Goal: Task Accomplishment & Management: Use online tool/utility

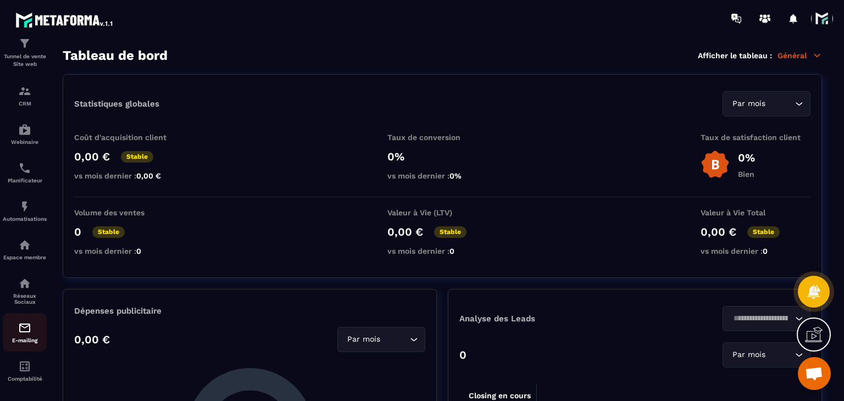
scroll to position [68, 0]
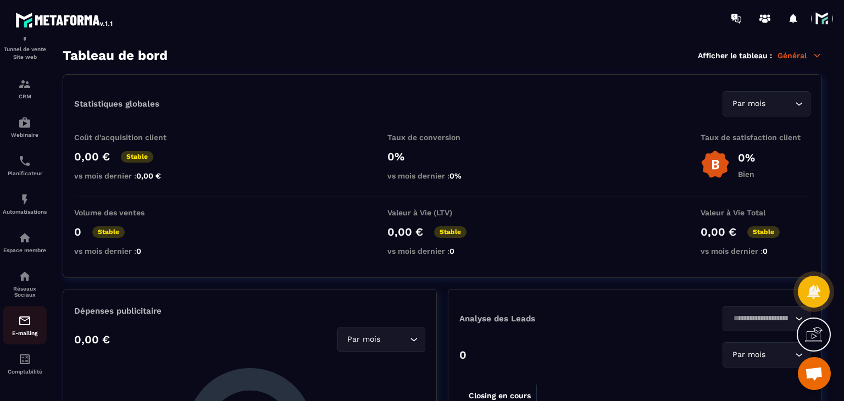
click at [10, 328] on div "E-mailing" at bounding box center [25, 325] width 44 height 22
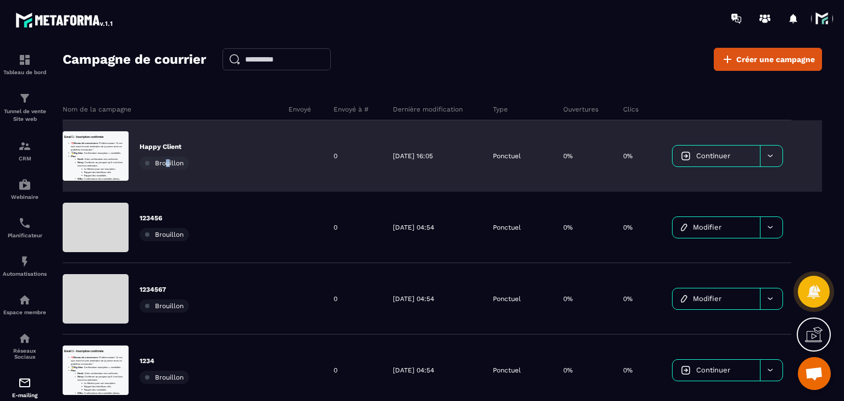
click at [169, 153] on div "Happy Client Brouillon" at bounding box center [164, 155] width 49 height 27
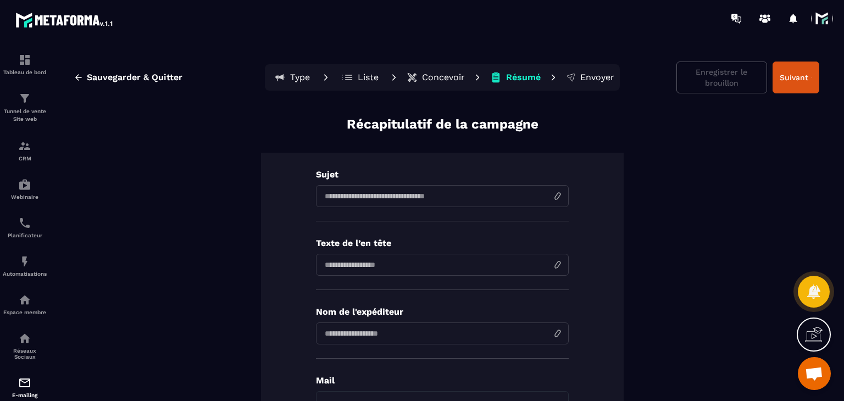
click at [446, 67] on button "Concevoir" at bounding box center [435, 78] width 65 height 22
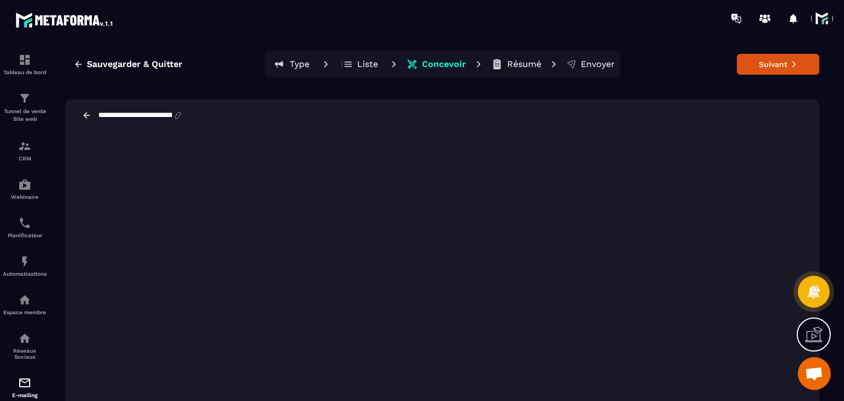
scroll to position [20, 0]
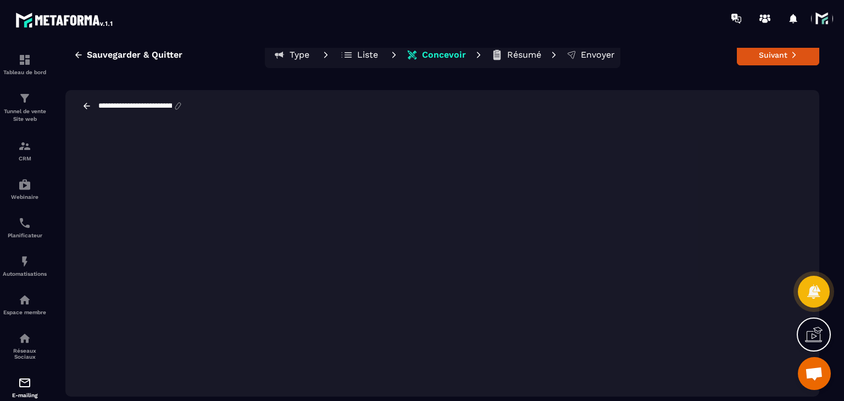
click at [811, 112] on div "**********" at bounding box center [442, 106] width 754 height 32
